Goal: Information Seeking & Learning: Find specific fact

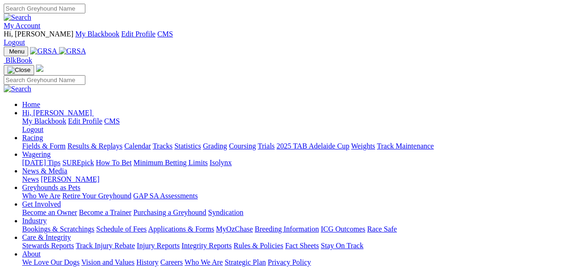
drag, startPoint x: 0, startPoint y: 0, endPoint x: 150, endPoint y: 36, distance: 154.5
click at [43, 134] on link "Racing" at bounding box center [32, 138] width 21 height 8
click at [51, 142] on link "Fields & Form" at bounding box center [43, 146] width 43 height 8
